Goal: Navigation & Orientation: Find specific page/section

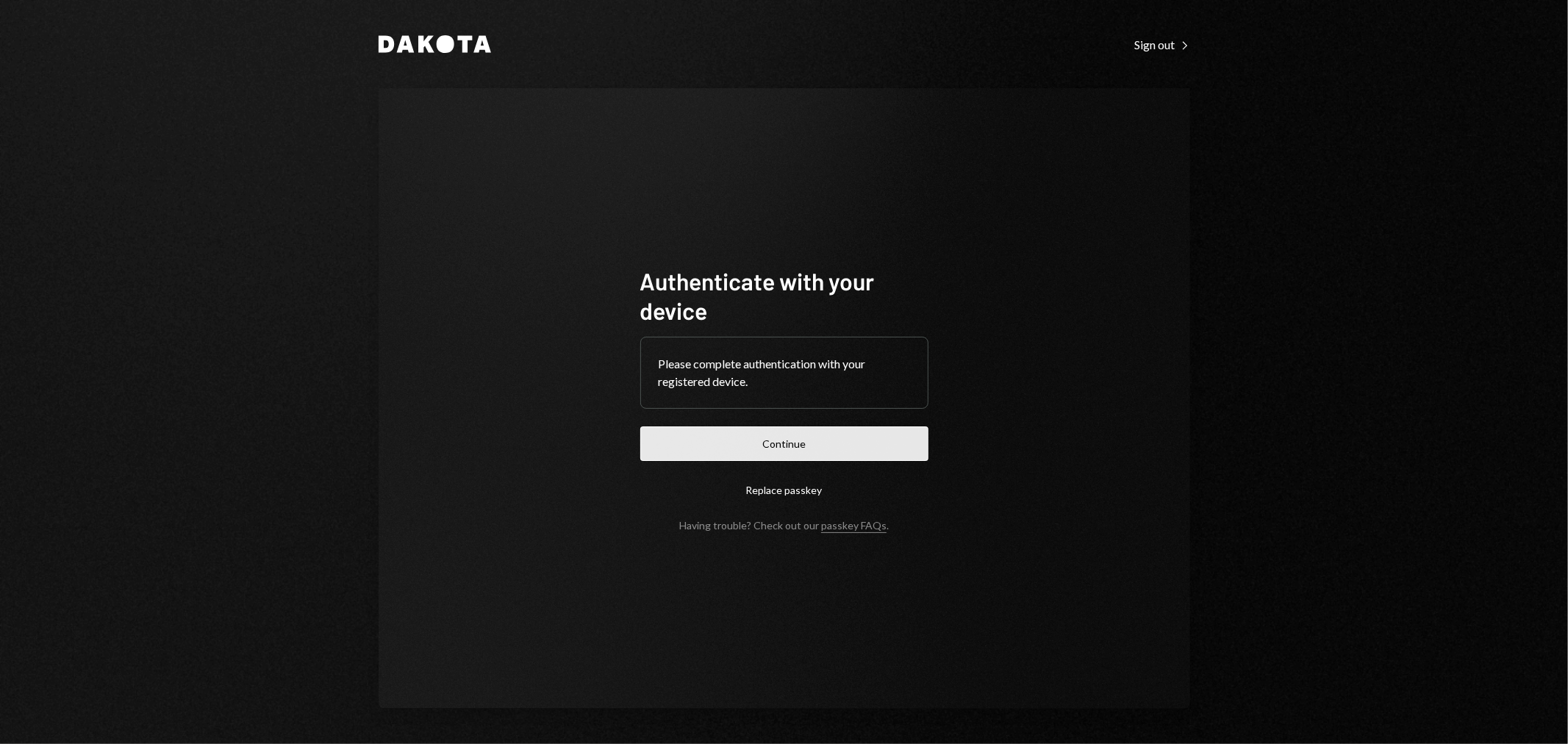
click at [856, 432] on button "Continue" at bounding box center [784, 443] width 288 height 35
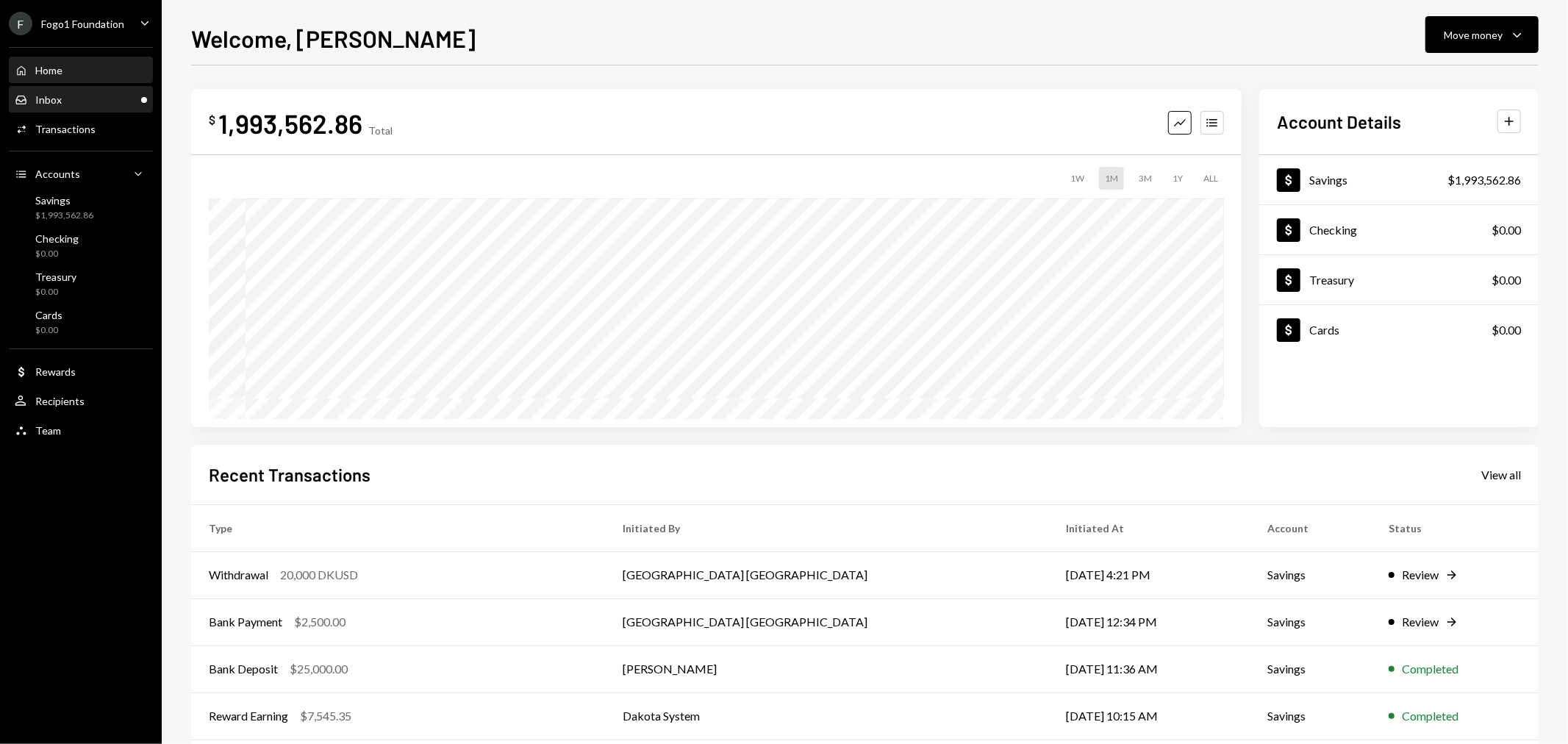
click at [57, 94] on div "Inbox" at bounding box center [49, 99] width 26 height 12
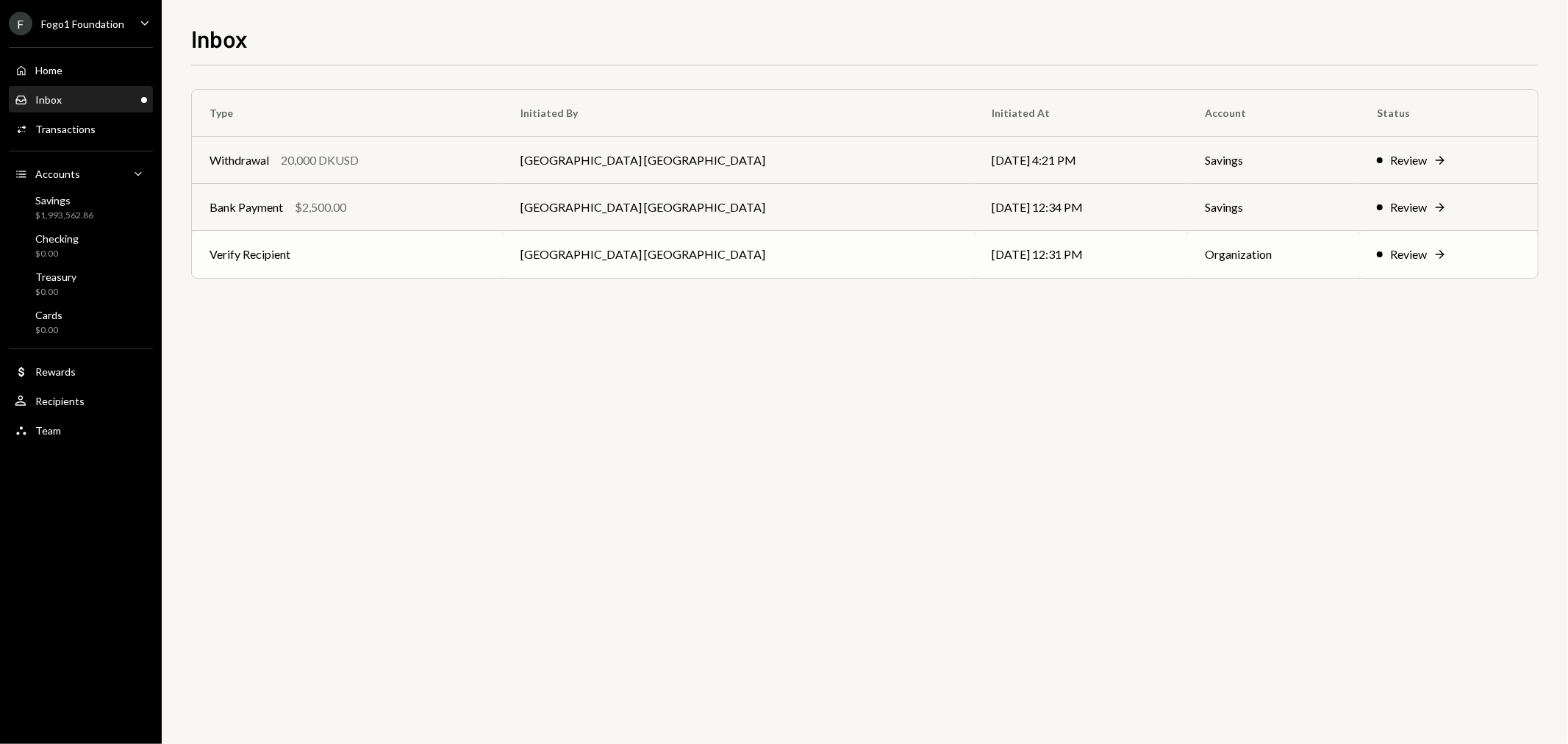
click at [974, 267] on td "[DATE] 12:31 PM" at bounding box center [1081, 254] width 213 height 47
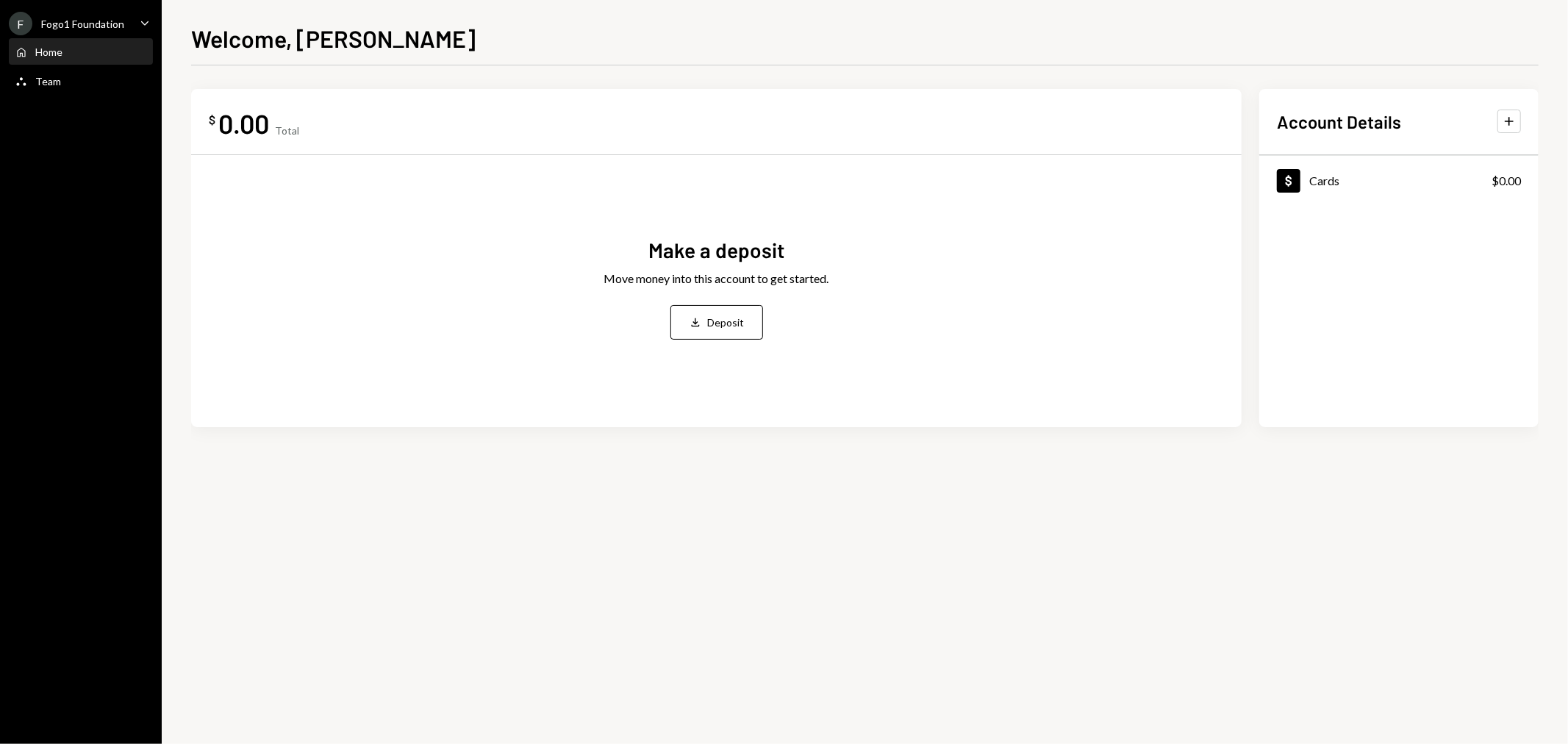
click at [86, 30] on div "F Fogo1 Foundation" at bounding box center [66, 23] width 116 height 23
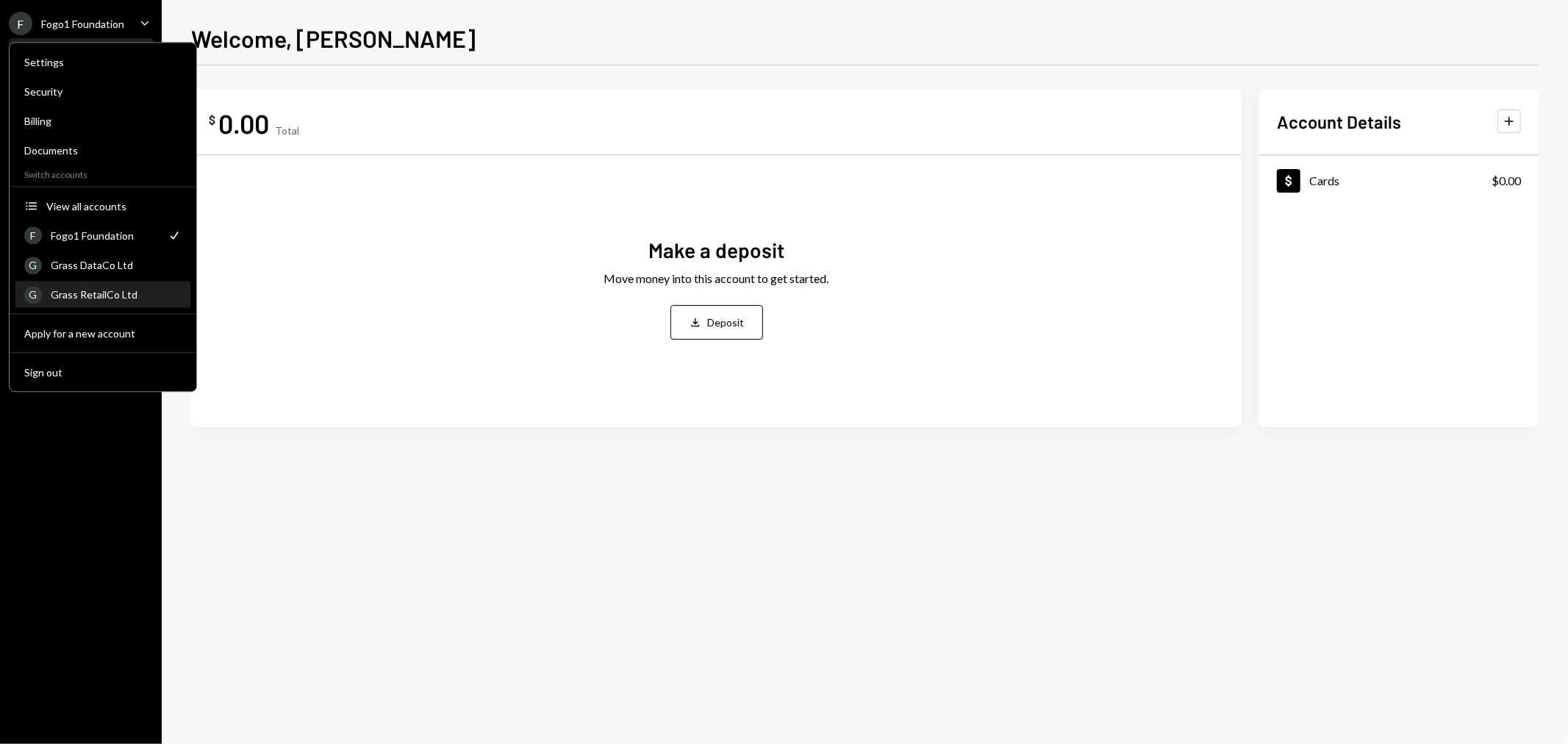
click at [102, 282] on div "G Grass RetailCo Ltd" at bounding box center [103, 294] width 158 height 25
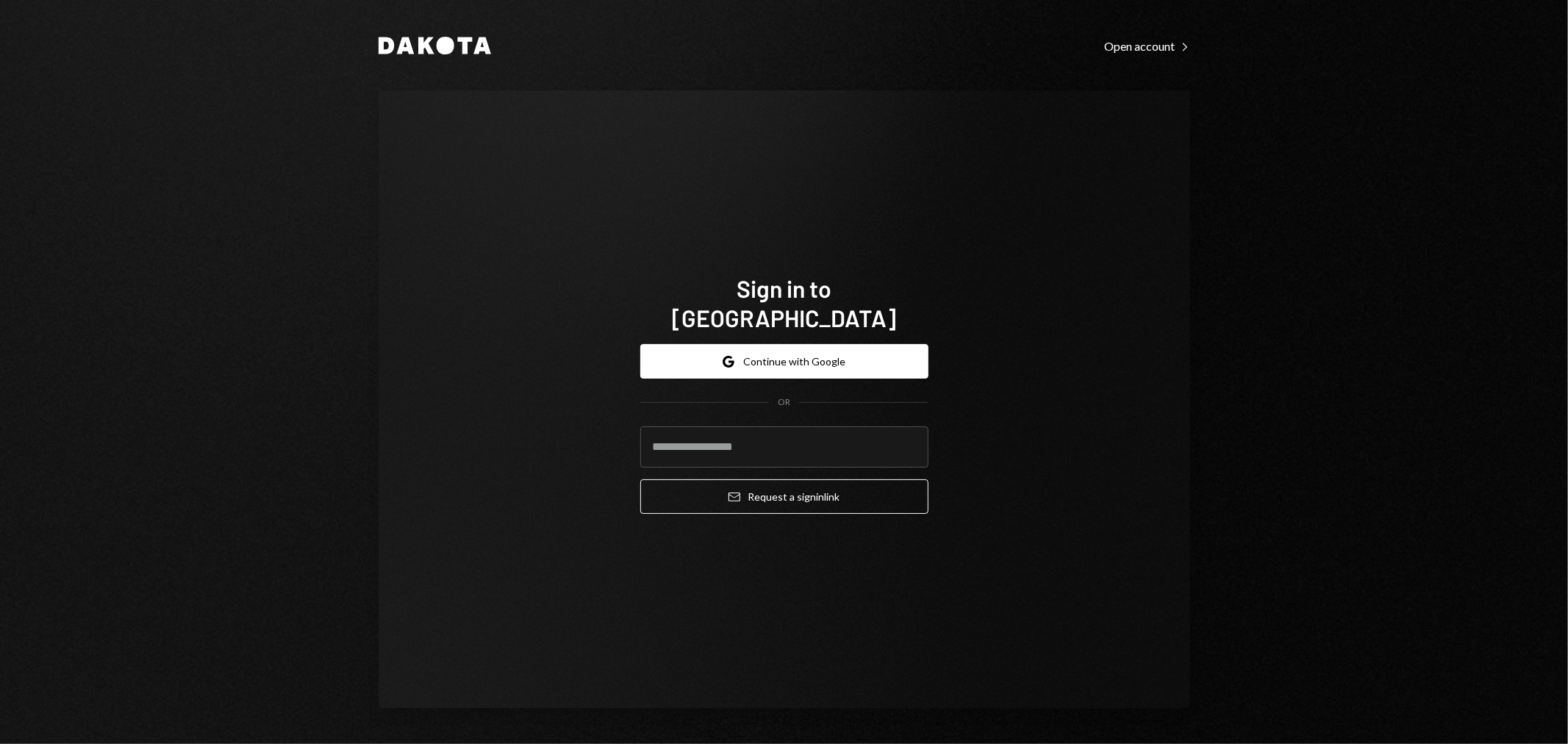
type input "**********"
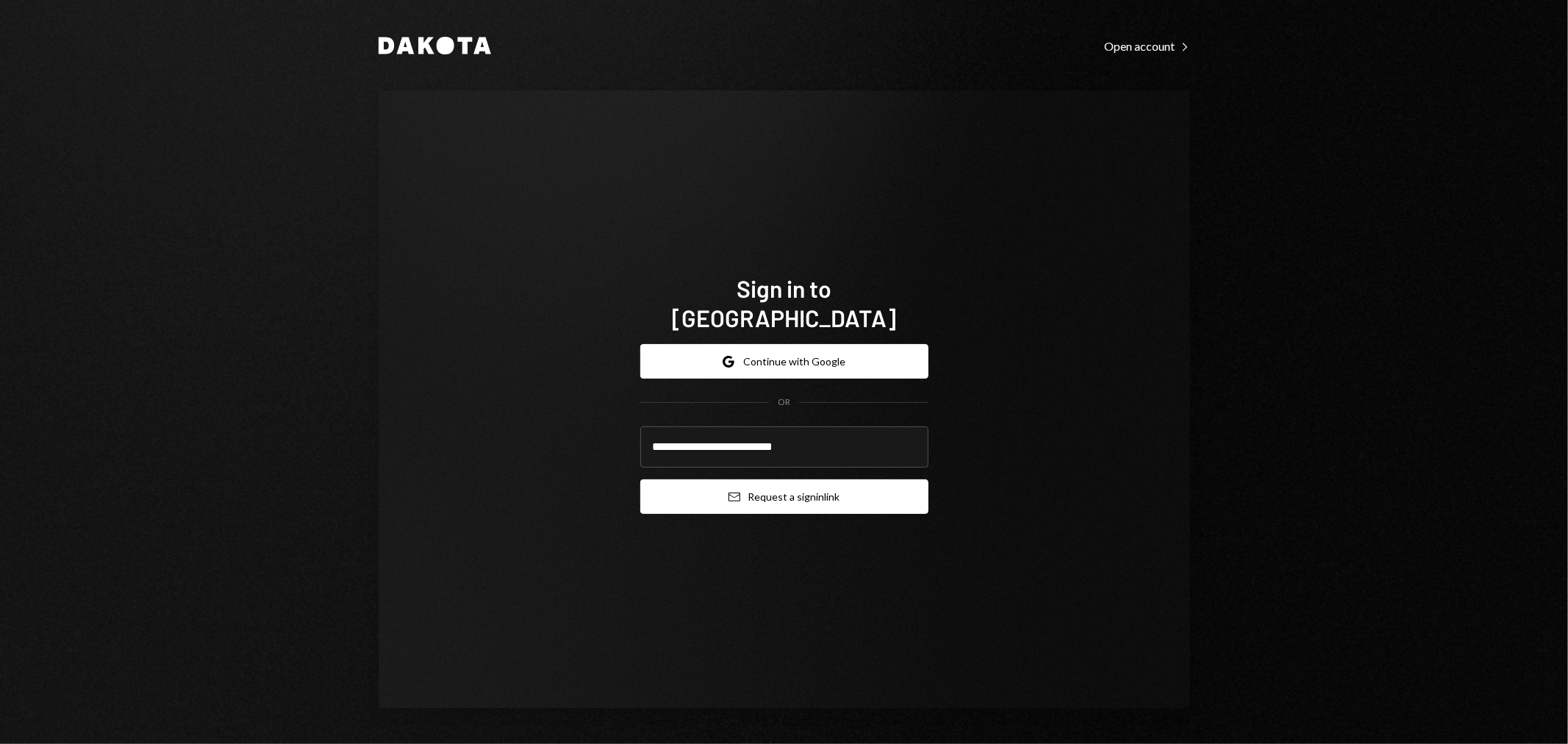
click at [761, 486] on button "Email Request a sign in link" at bounding box center [784, 496] width 288 height 35
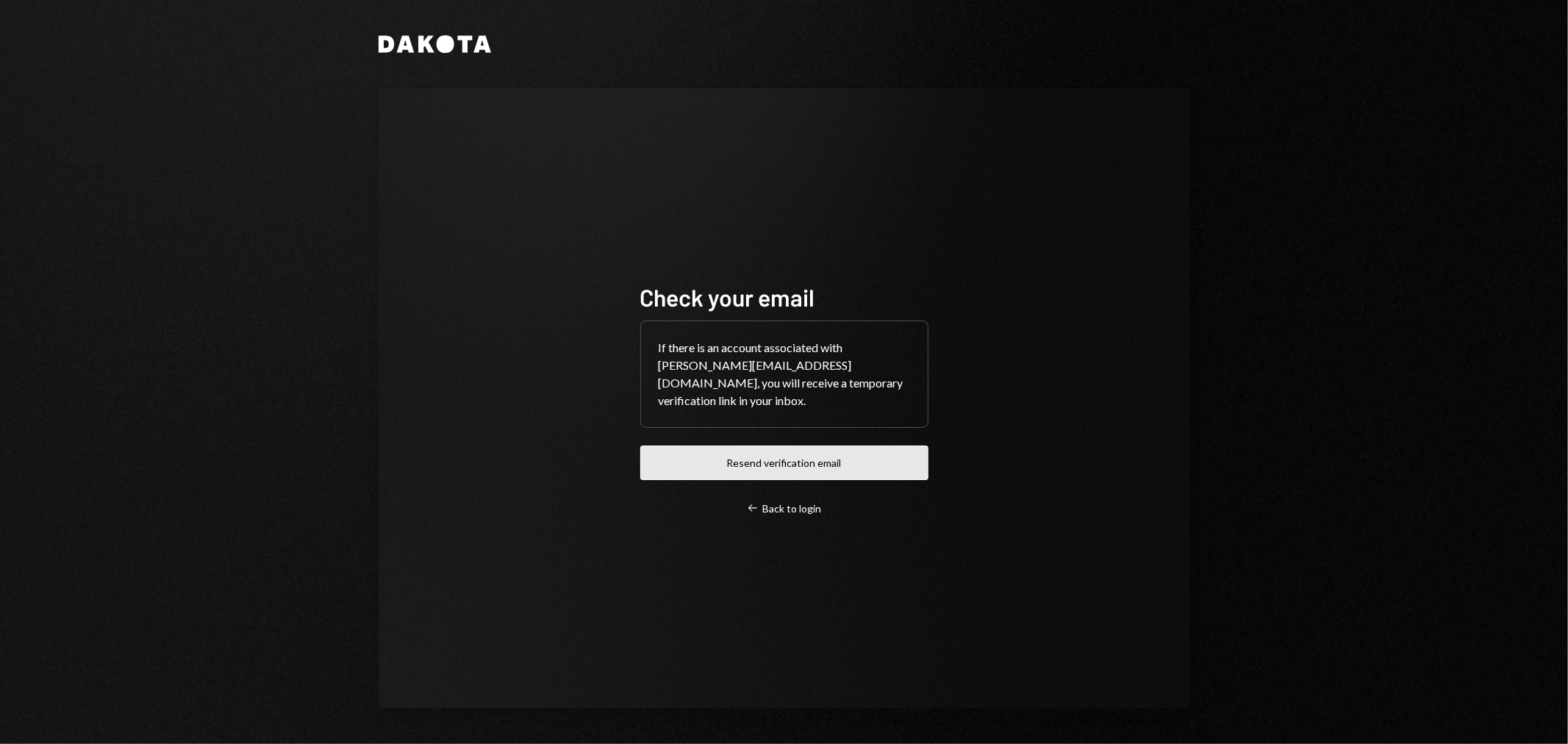
click at [799, 470] on button "Resend verification email" at bounding box center [784, 462] width 288 height 35
